Goal: Book appointment/travel/reservation

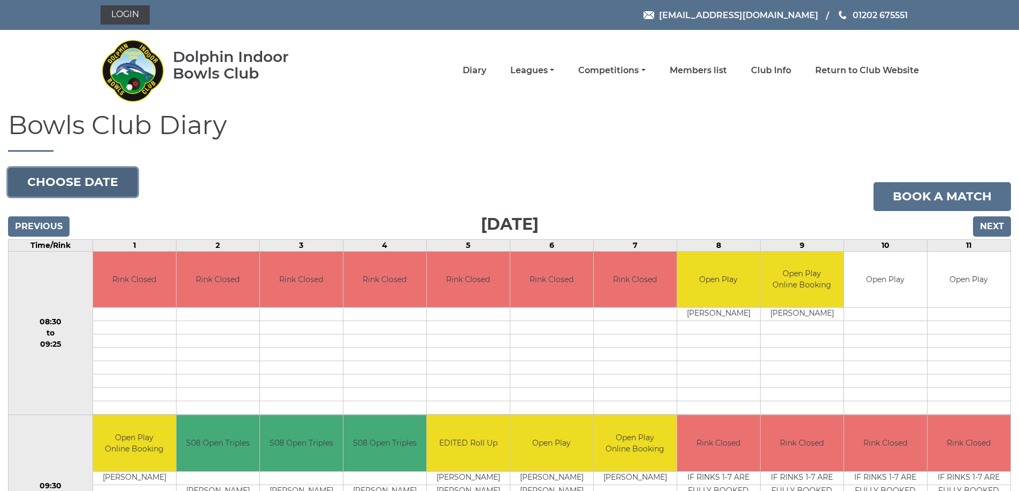
click at [113, 179] on button "Choose date" at bounding box center [72, 182] width 129 height 29
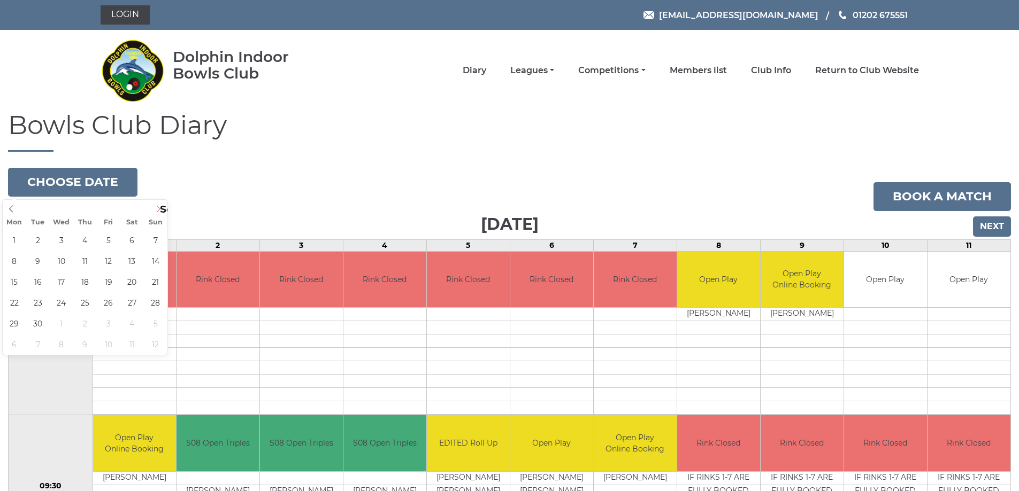
click at [159, 210] on icon at bounding box center [159, 208] width 4 height 7
type input "[DATE]"
